Goal: Task Accomplishment & Management: Complete application form

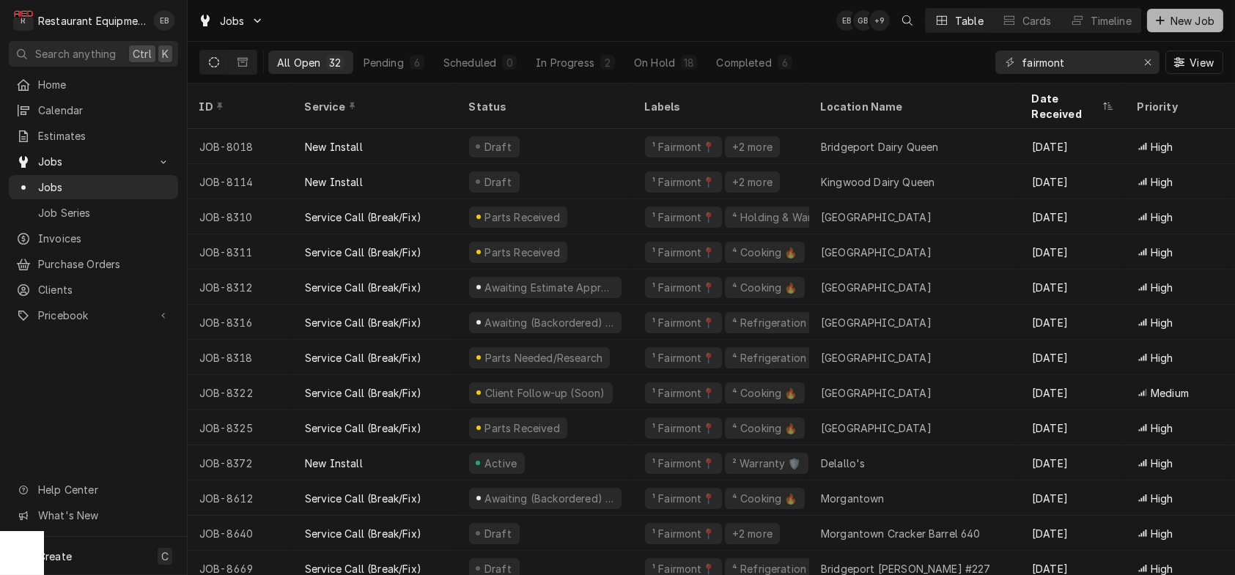
click at [1189, 28] on span "New Job" at bounding box center [1192, 20] width 50 height 15
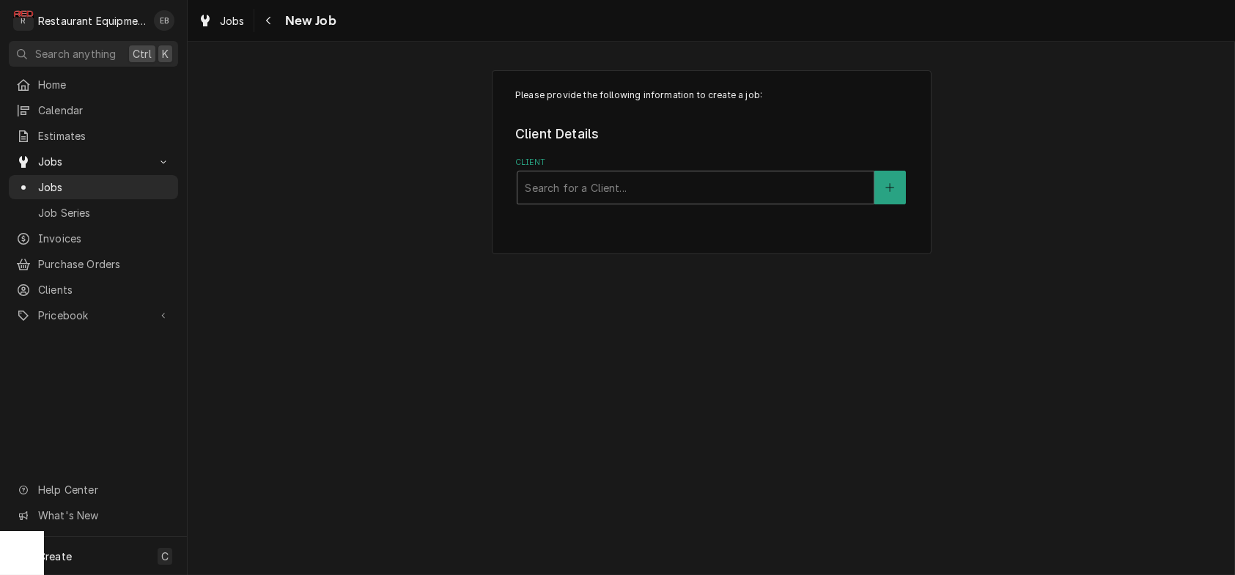
click at [569, 195] on div "Client" at bounding box center [695, 187] width 341 height 26
type input "peets"
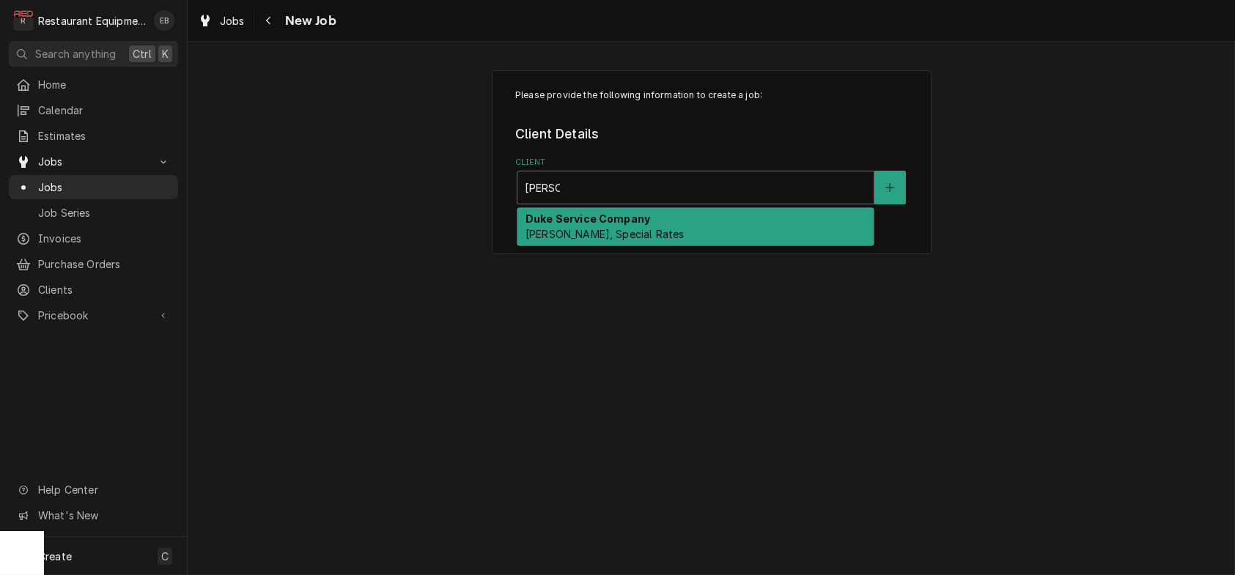
click at [599, 225] on strong "Duke Service Company" at bounding box center [587, 219] width 125 height 12
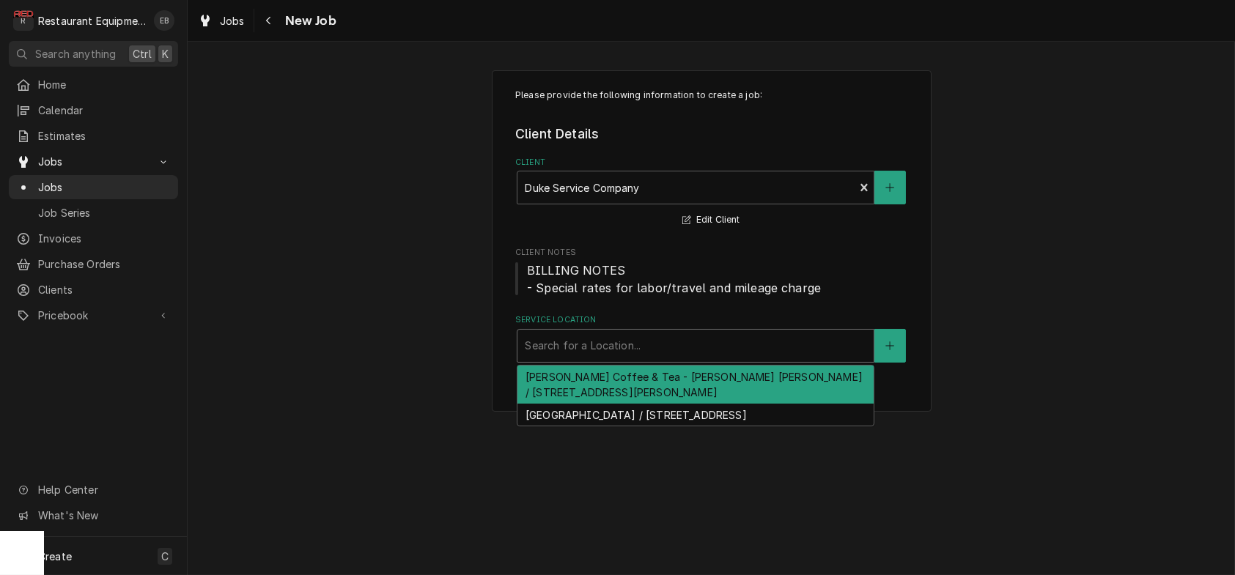
click at [583, 359] on div "Service Location" at bounding box center [695, 346] width 341 height 26
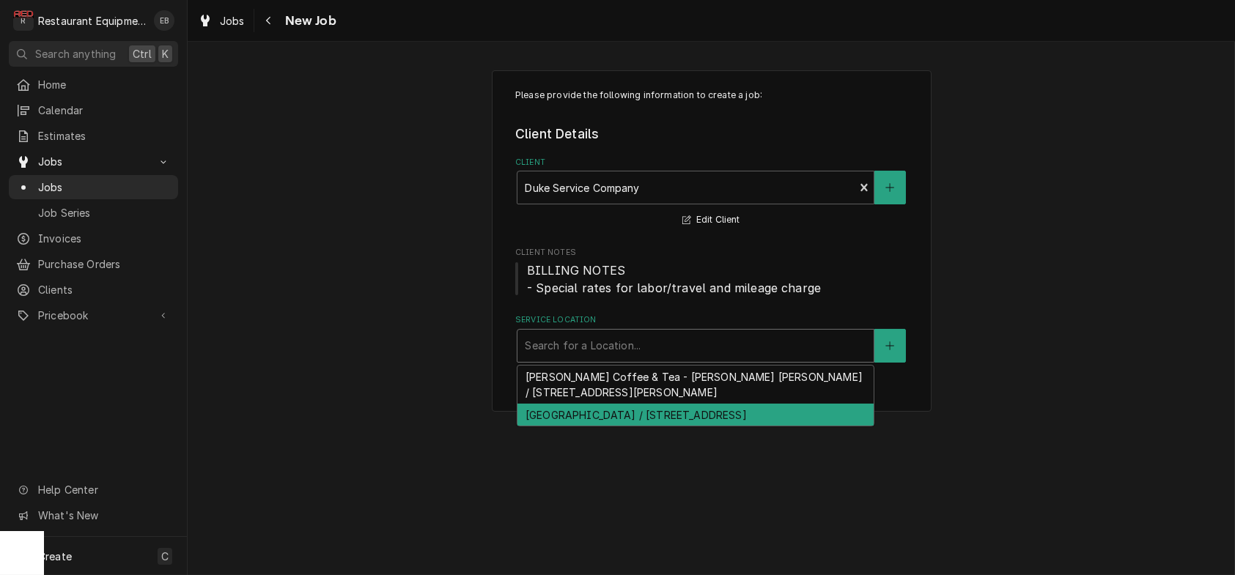
click at [628, 427] on div "WVU Medical Center / 1 Medical Center Dr, Morgantown, WV 26506" at bounding box center [695, 415] width 356 height 23
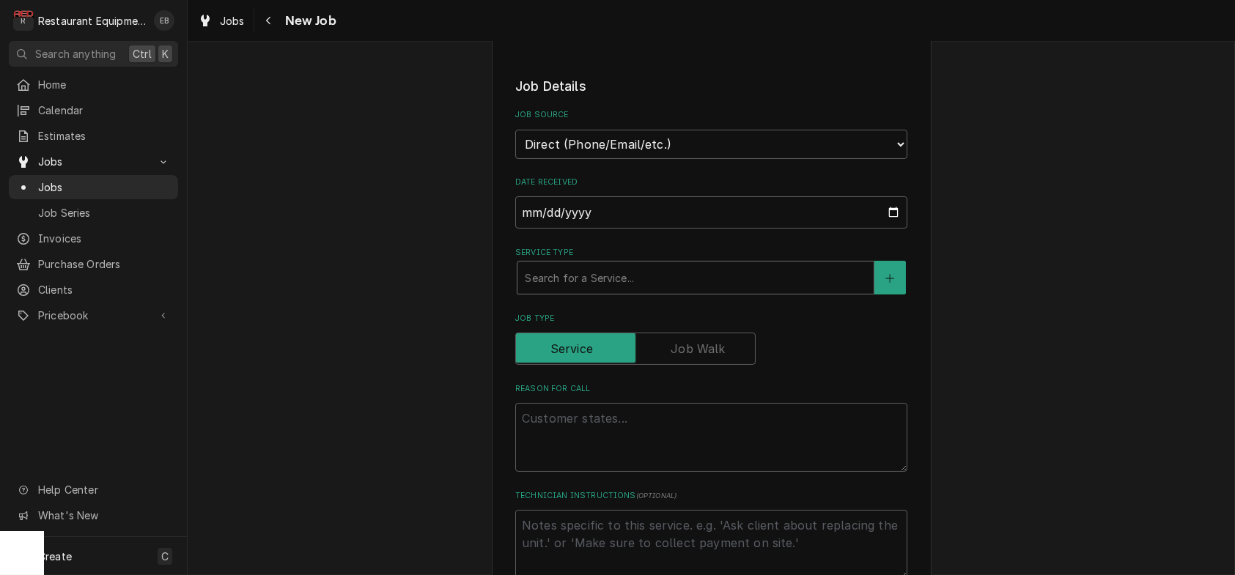
scroll to position [341, 0]
click at [574, 290] on div "Service Type" at bounding box center [695, 277] width 341 height 26
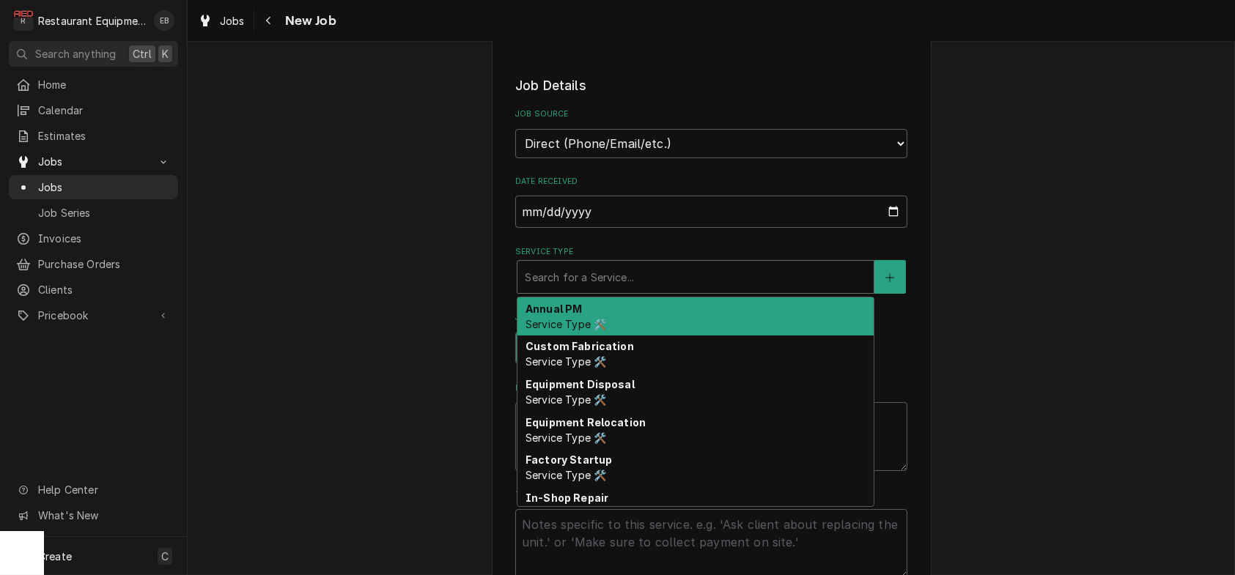
type textarea "x"
type input "p"
type textarea "x"
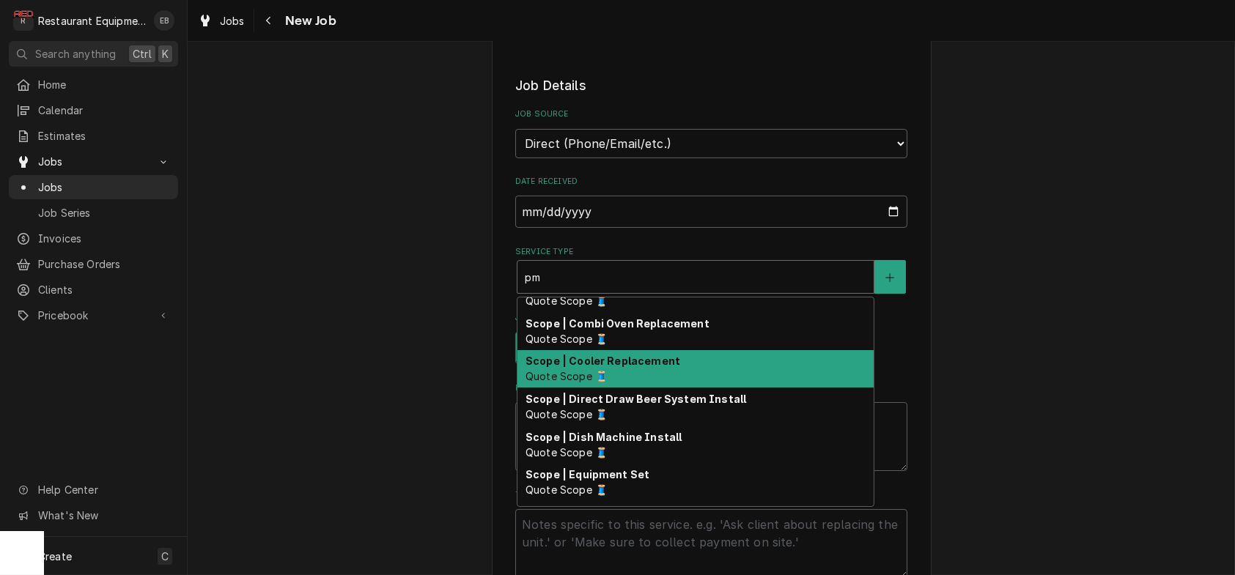
scroll to position [0, 0]
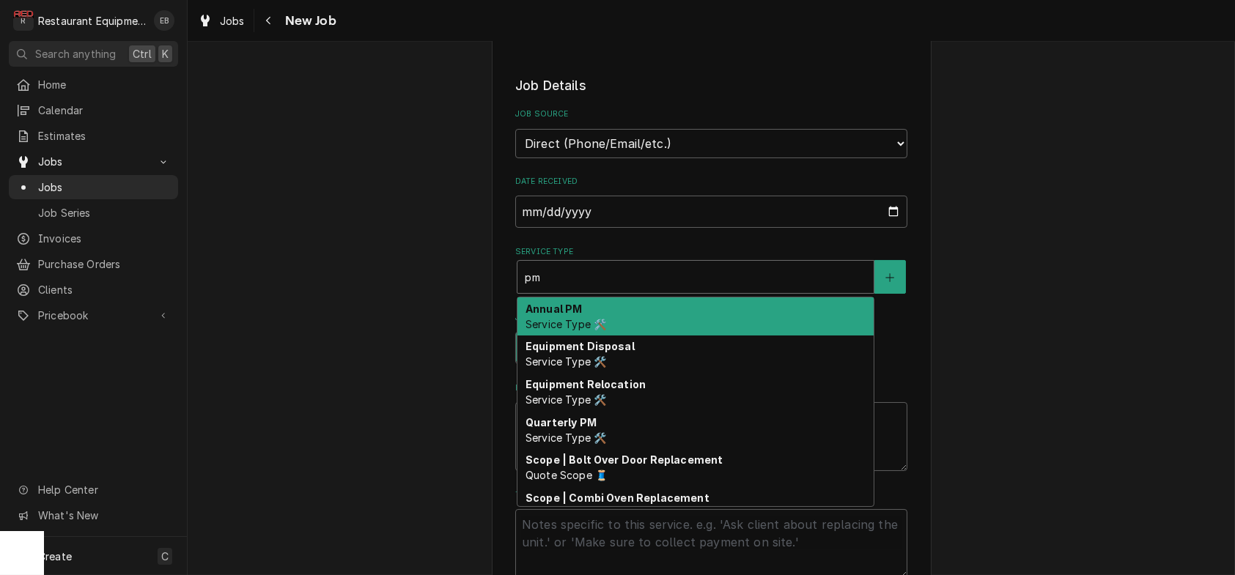
type input "pm"
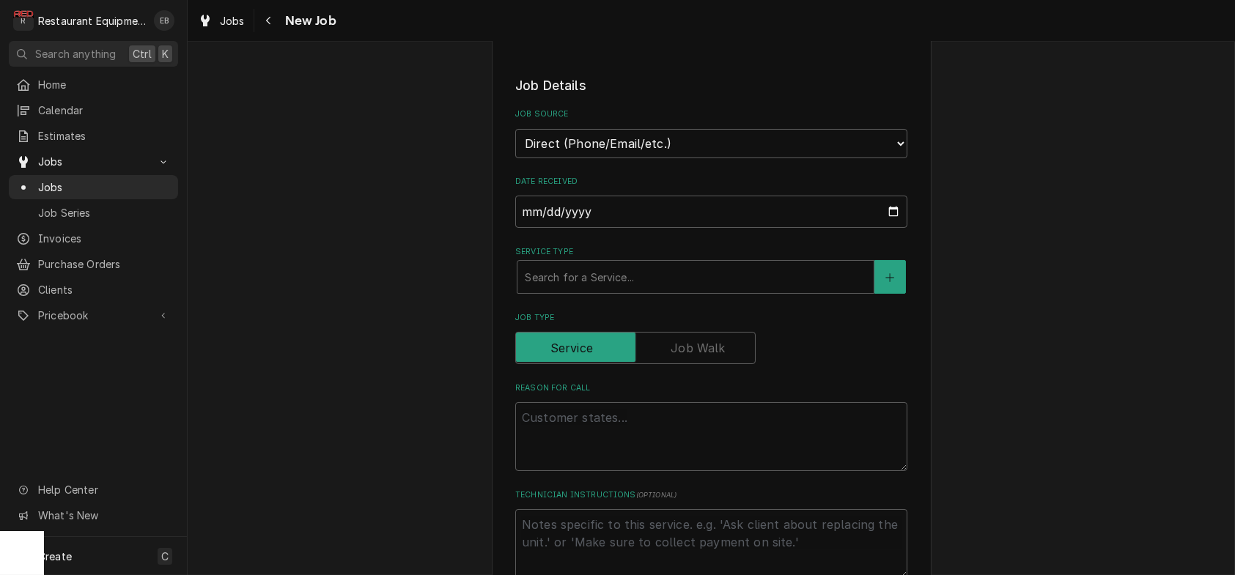
click at [495, 347] on div "Please provide the following information to create a job: Client Details Client…" at bounding box center [712, 507] width 440 height 1557
